Goal: Check status

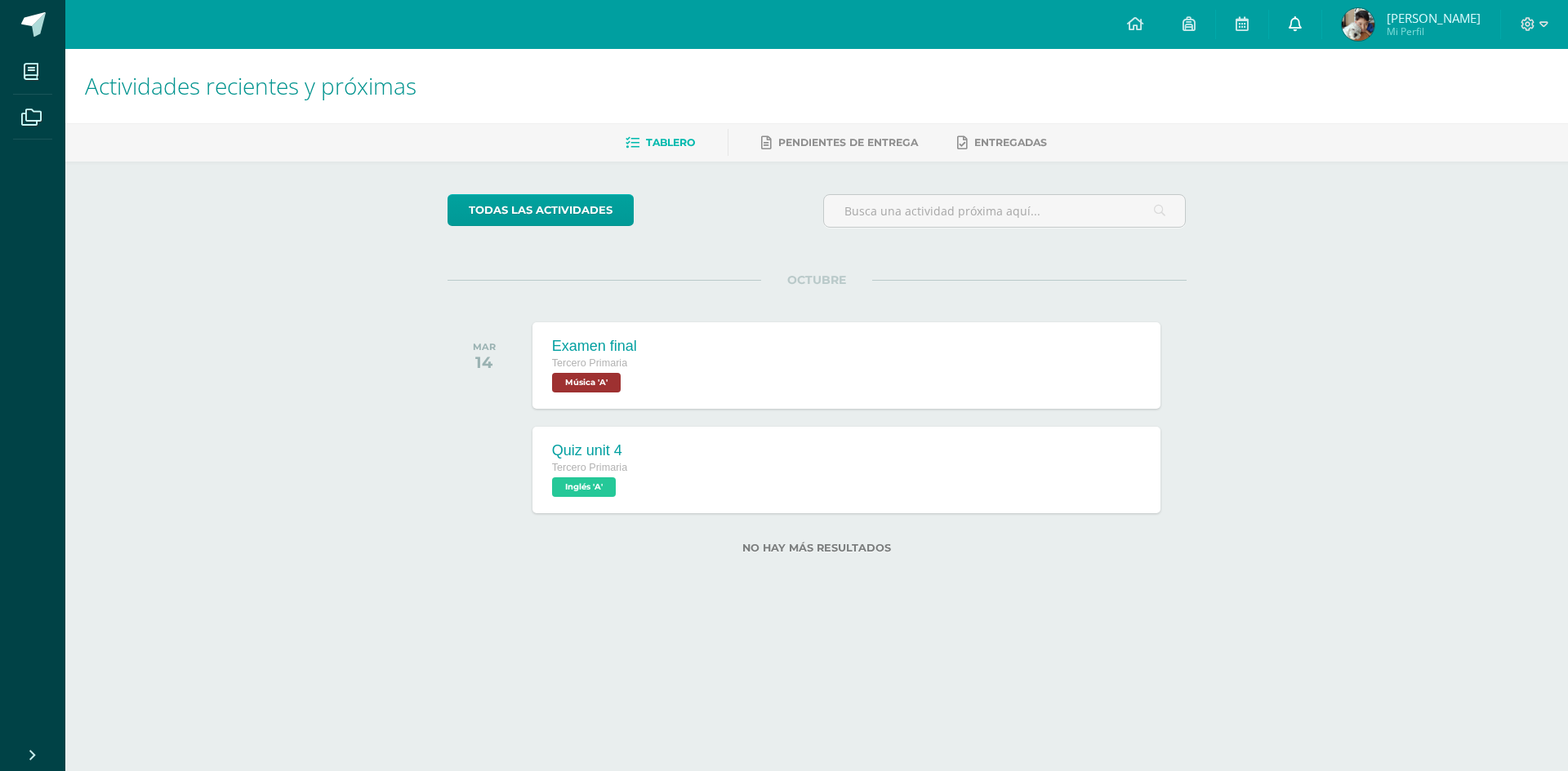
click at [1321, 39] on link at bounding box center [1295, 24] width 52 height 49
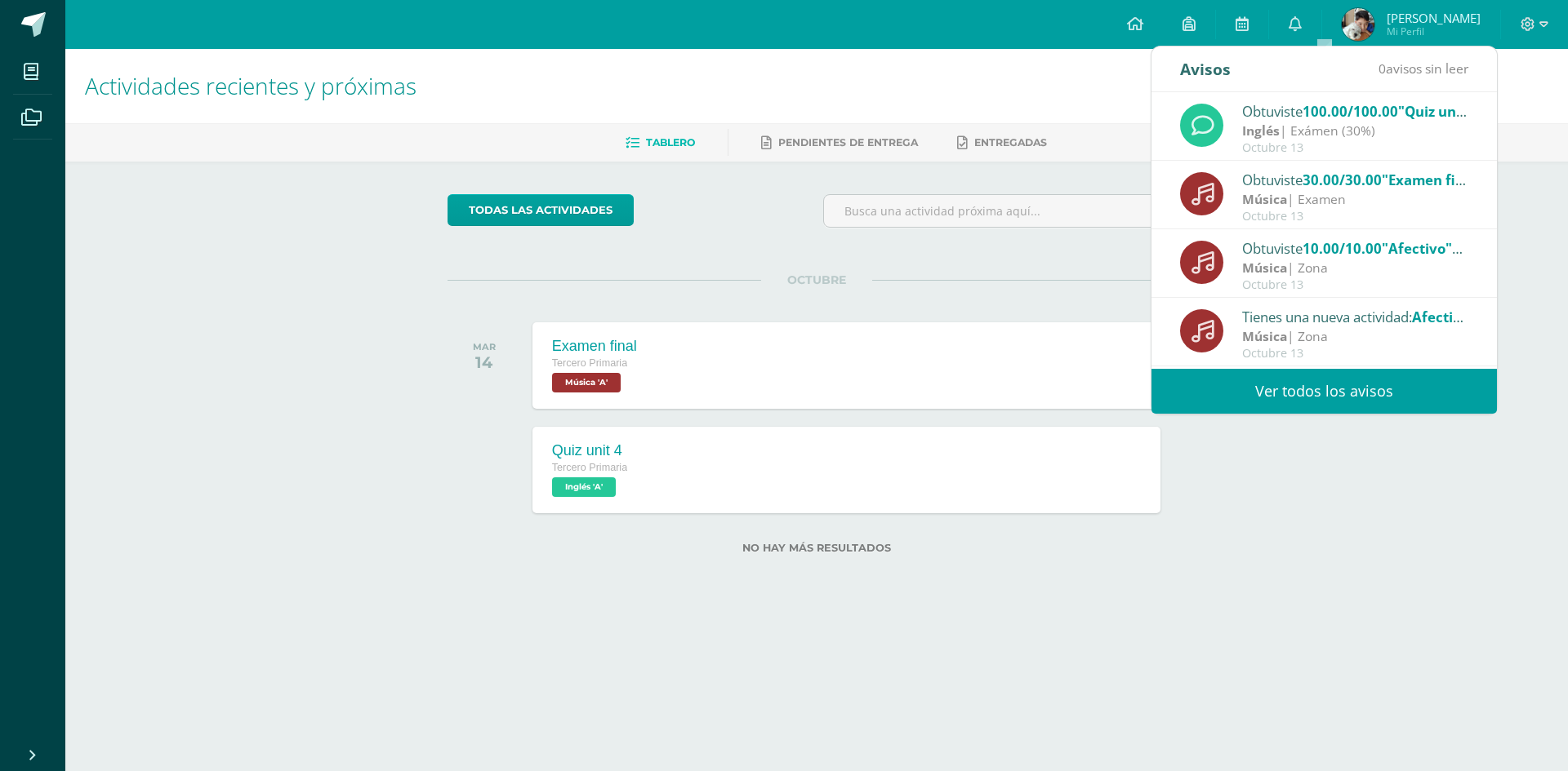
click at [1259, 388] on link "Ver todos los avisos" at bounding box center [1324, 392] width 345 height 45
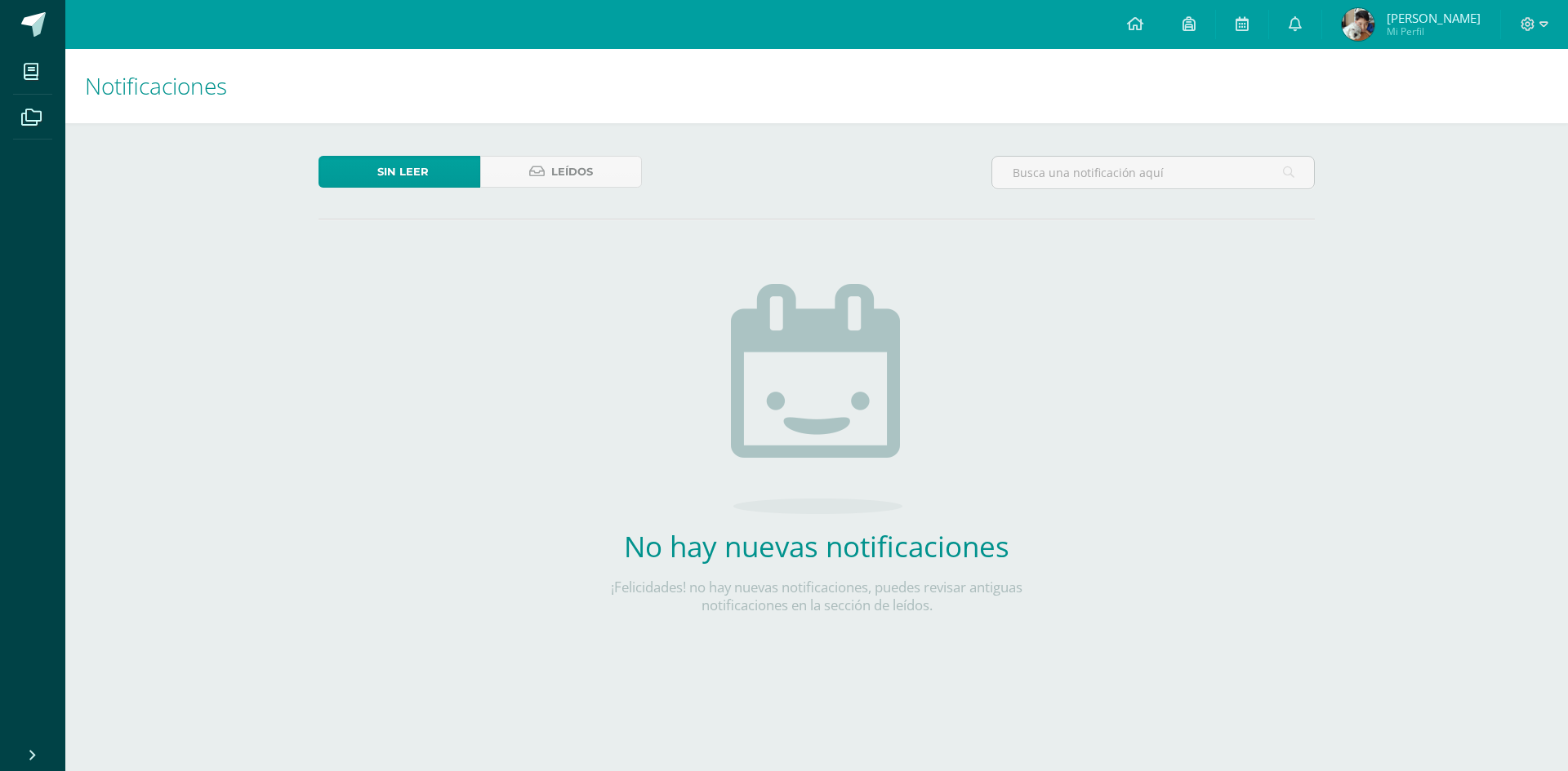
click at [1374, 33] on img at bounding box center [1358, 24] width 32 height 32
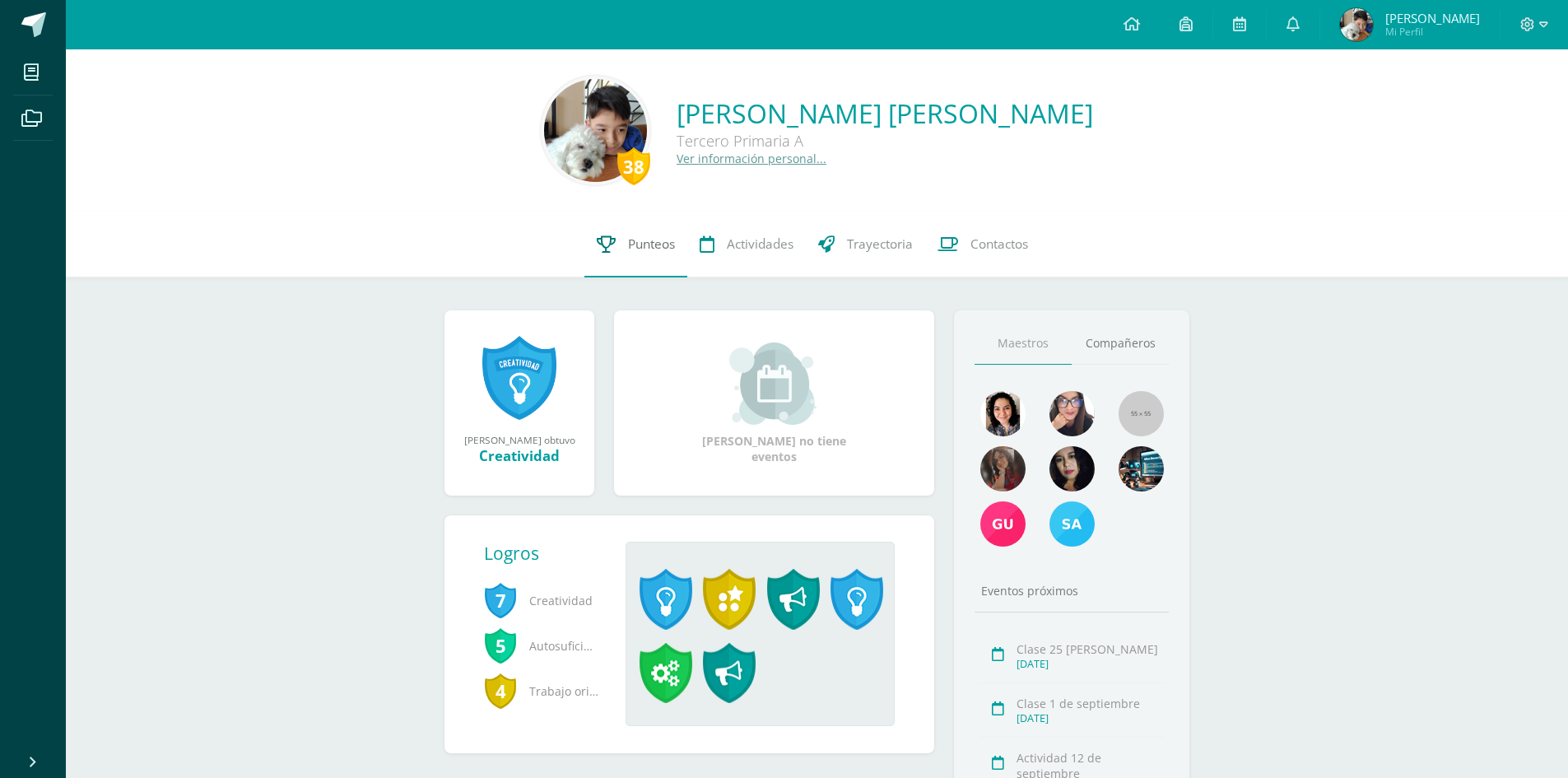
click at [628, 241] on span "Punteos" at bounding box center [652, 243] width 47 height 17
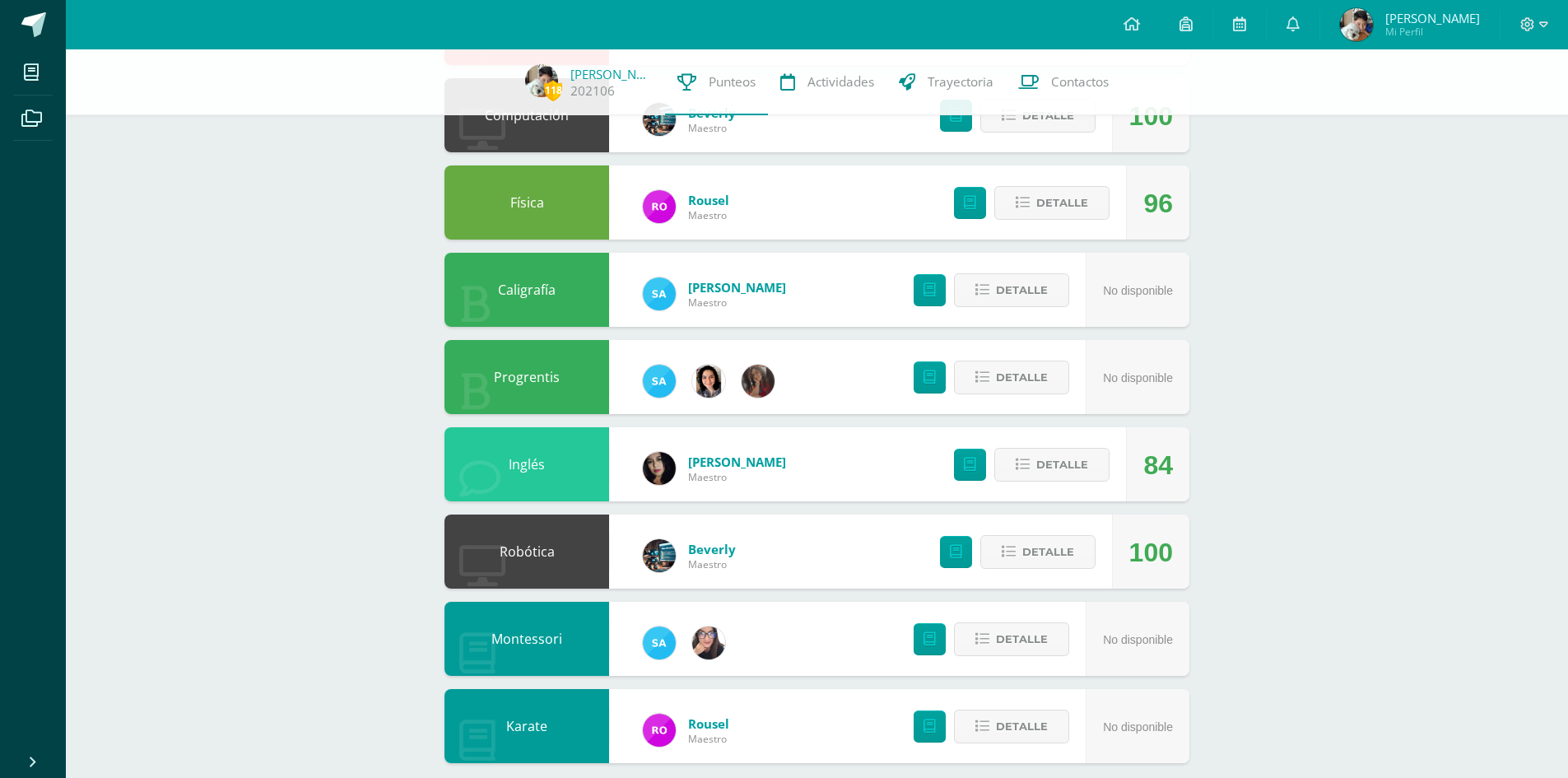
scroll to position [985, 0]
